Goal: Complete application form

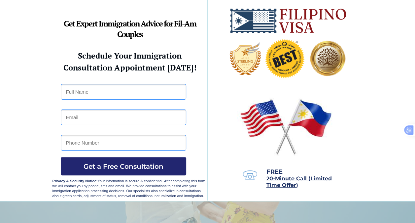
click at [166, 83] on div at bounding box center [208, 100] width 311 height 201
click at [135, 159] on button "Get a Free Consultation" at bounding box center [124, 166] width 126 height 18
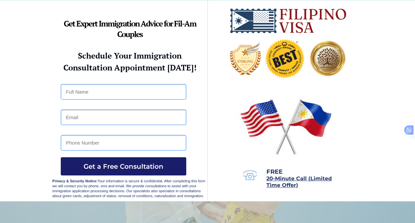
click at [135, 159] on button "Get a Free Consultation" at bounding box center [124, 166] width 126 height 18
drag, startPoint x: 135, startPoint y: 159, endPoint x: 126, endPoint y: 158, distance: 9.6
click at [126, 158] on button "Get a Free Consultation" at bounding box center [124, 166] width 126 height 18
click at [77, 89] on input "text" at bounding box center [124, 92] width 126 height 16
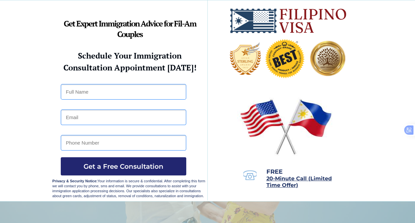
drag, startPoint x: 77, startPoint y: 92, endPoint x: 94, endPoint y: 115, distance: 28.8
click at [61, 84] on div at bounding box center [61, 84] width 0 height 0
click at [144, 92] on input "text" at bounding box center [124, 92] width 126 height 16
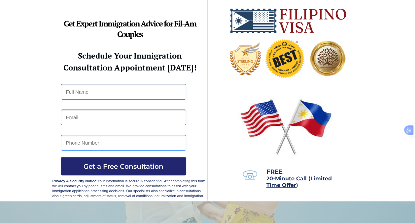
drag, startPoint x: 144, startPoint y: 92, endPoint x: 163, endPoint y: 10, distance: 83.7
click at [163, 10] on div at bounding box center [208, 100] width 311 height 201
click at [236, 48] on img at bounding box center [246, 58] width 32 height 33
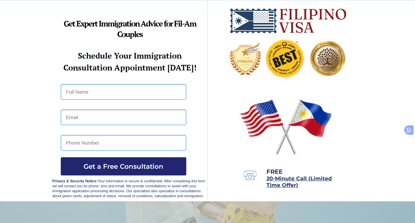
click at [236, 48] on img at bounding box center [246, 58] width 32 height 33
drag, startPoint x: 236, startPoint y: 48, endPoint x: 237, endPoint y: 35, distance: 12.6
click at [236, 32] on img at bounding box center [289, 21] width 118 height 26
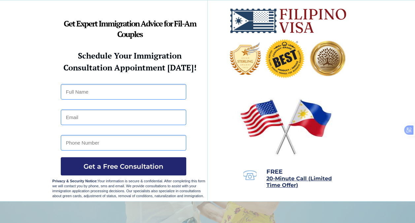
click at [235, 19] on img at bounding box center [289, 21] width 118 height 26
click at [180, 75] on div at bounding box center [208, 100] width 311 height 201
